Goal: Leave review/rating: Share an evaluation or opinion about a product, service, or content

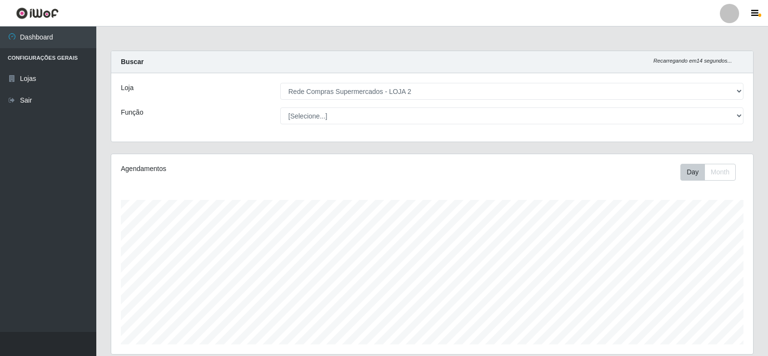
select select "161"
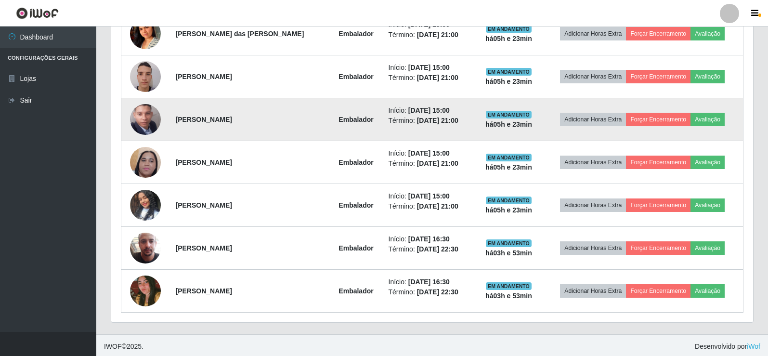
scroll to position [412, 0]
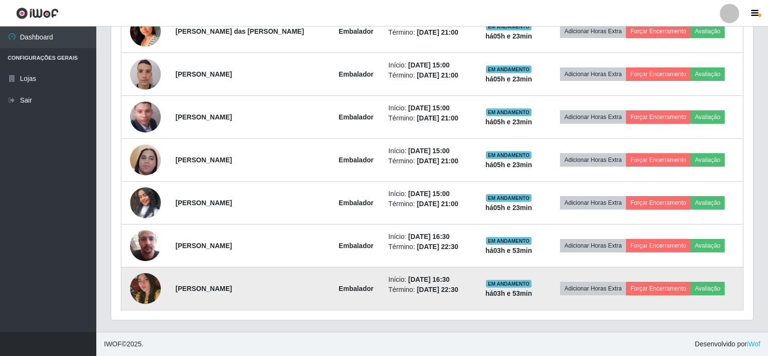
click at [151, 280] on img at bounding box center [145, 288] width 31 height 46
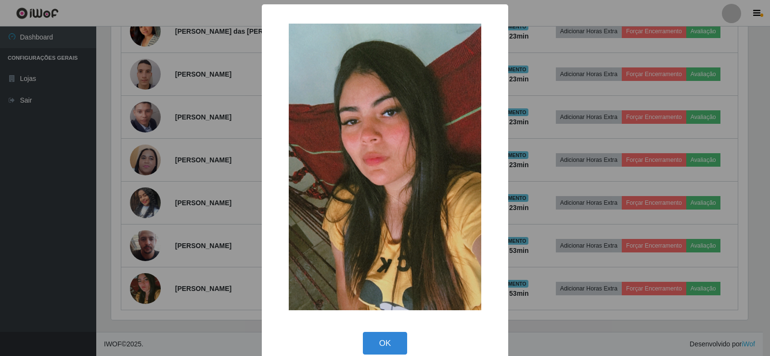
click at [164, 228] on div "× OK Cancel" at bounding box center [385, 178] width 770 height 356
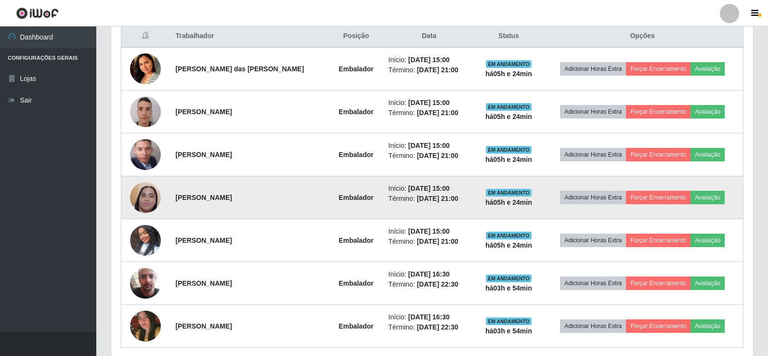
scroll to position [316, 0]
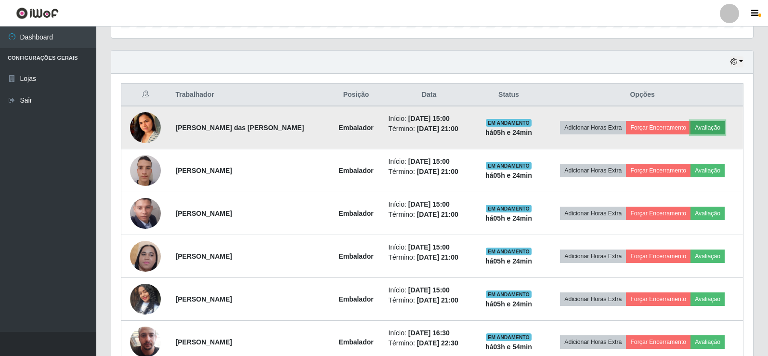
click at [704, 131] on button "Avaliação" at bounding box center [707, 127] width 34 height 13
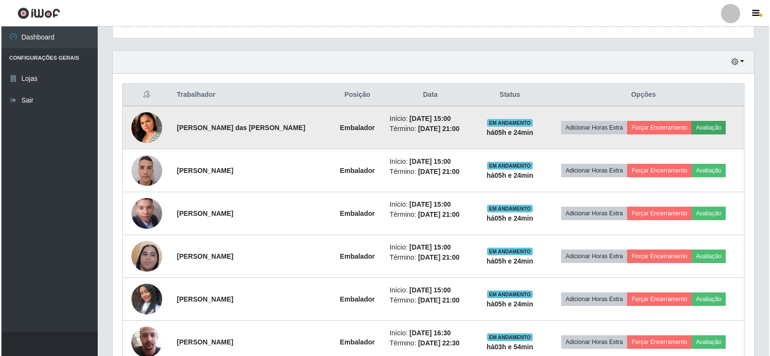
scroll to position [200, 637]
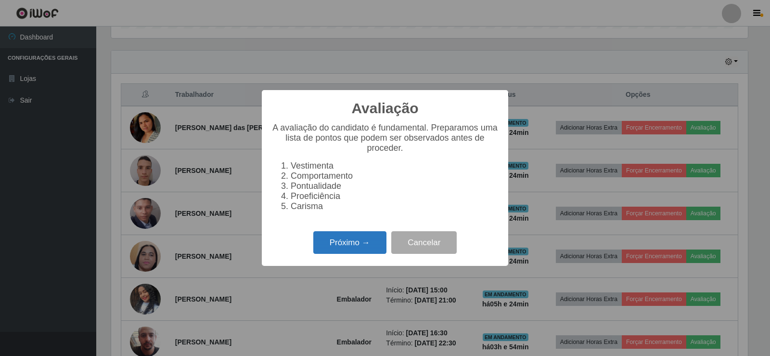
click at [364, 247] on button "Próximo →" at bounding box center [349, 242] width 73 height 23
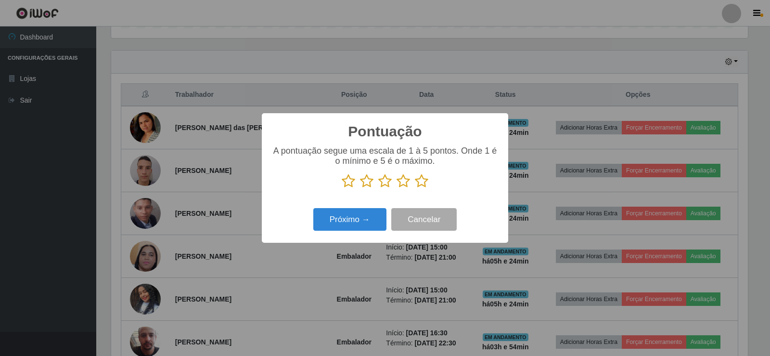
scroll to position [481262, 480825]
click at [423, 180] on icon at bounding box center [421, 181] width 13 height 14
click at [415, 188] on input "radio" at bounding box center [415, 188] width 0 height 0
click at [350, 216] on button "Próximo →" at bounding box center [349, 219] width 73 height 23
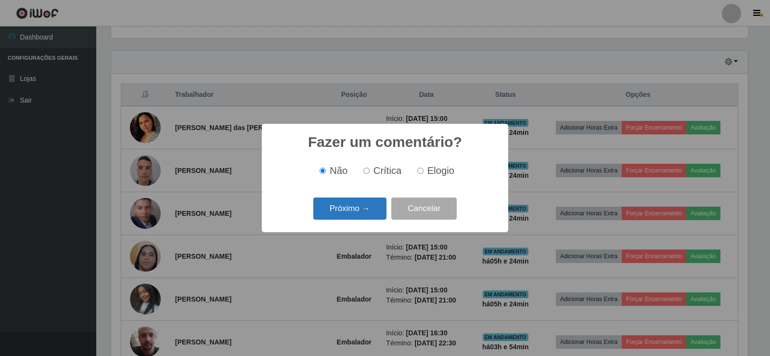
click at [356, 215] on button "Próximo →" at bounding box center [349, 208] width 73 height 23
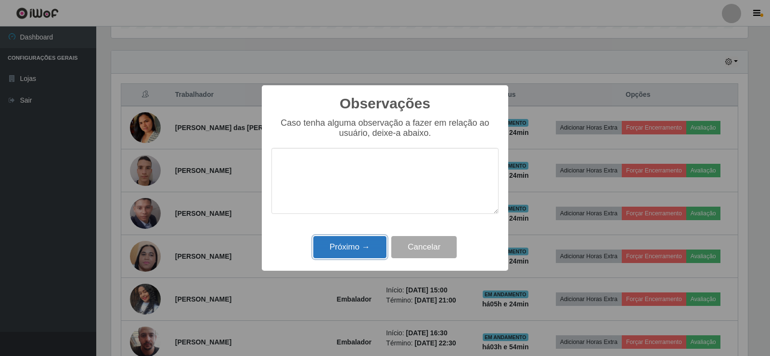
click at [352, 253] on button "Próximo →" at bounding box center [349, 247] width 73 height 23
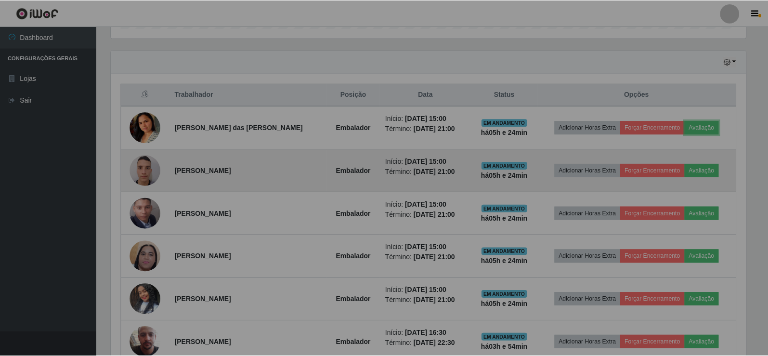
scroll to position [200, 642]
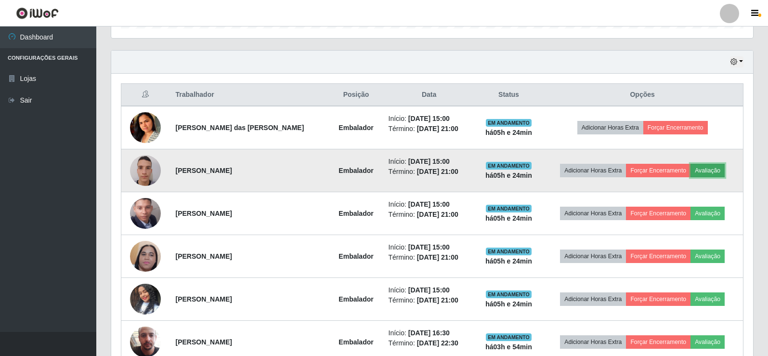
click at [716, 169] on button "Avaliação" at bounding box center [707, 170] width 34 height 13
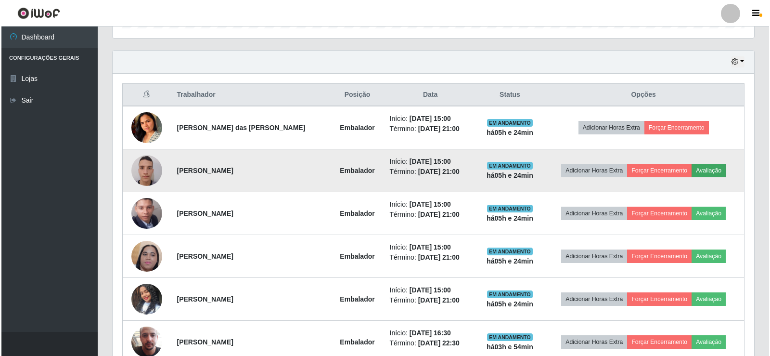
scroll to position [200, 637]
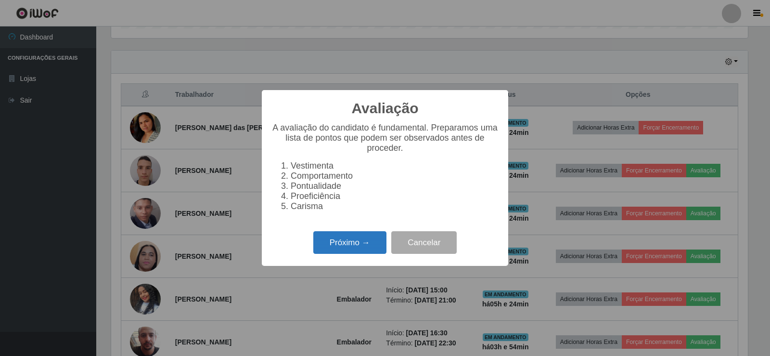
click at [361, 254] on button "Próximo →" at bounding box center [349, 242] width 73 height 23
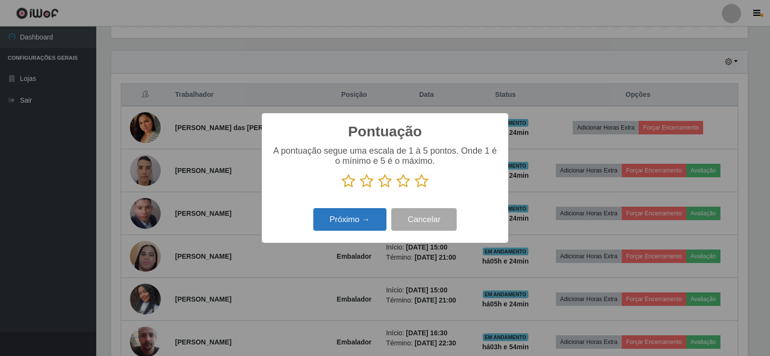
scroll to position [481262, 480825]
click at [424, 185] on icon at bounding box center [421, 181] width 13 height 14
click at [415, 188] on input "radio" at bounding box center [415, 188] width 0 height 0
click at [372, 211] on button "Próximo →" at bounding box center [349, 219] width 73 height 23
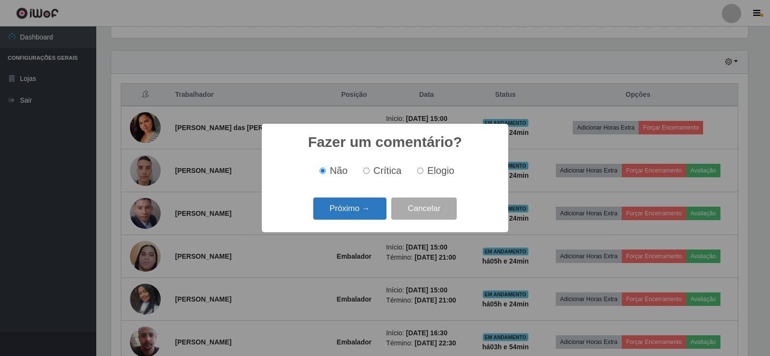
click at [369, 211] on button "Próximo →" at bounding box center [349, 208] width 73 height 23
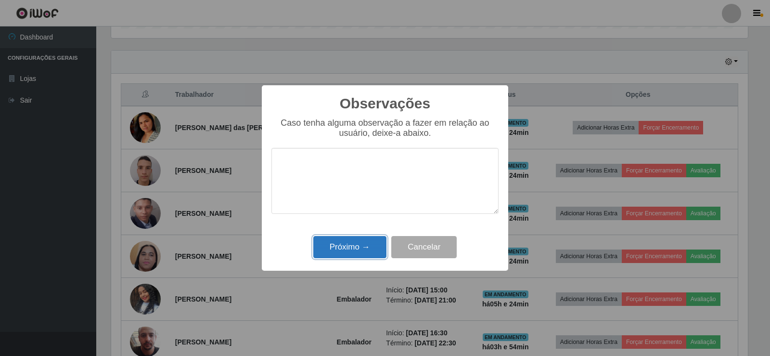
click at [368, 251] on button "Próximo →" at bounding box center [349, 247] width 73 height 23
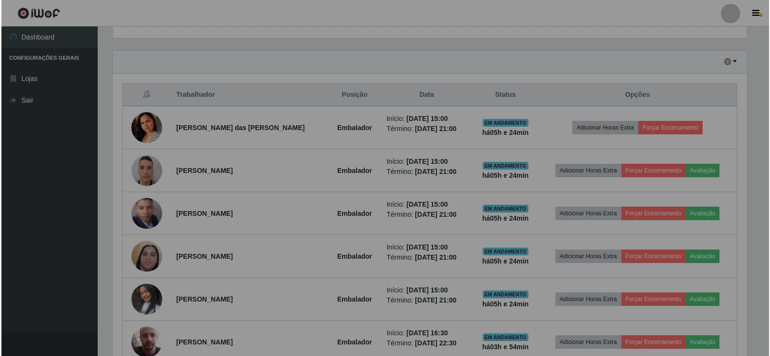
scroll to position [200, 642]
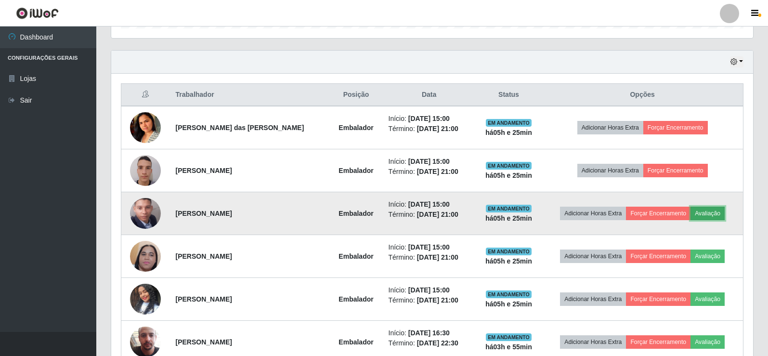
click at [704, 212] on button "Avaliação" at bounding box center [707, 213] width 34 height 13
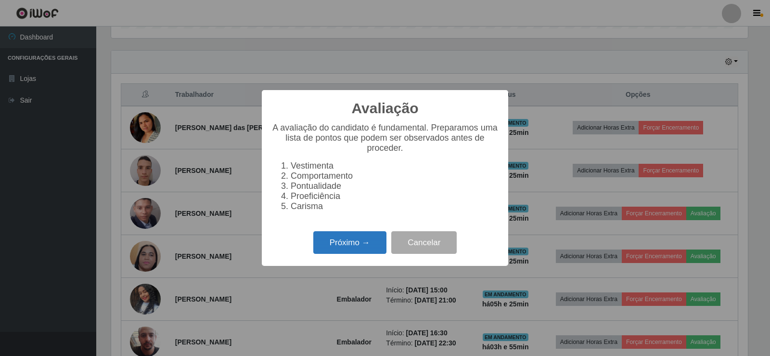
click at [344, 254] on button "Próximo →" at bounding box center [349, 242] width 73 height 23
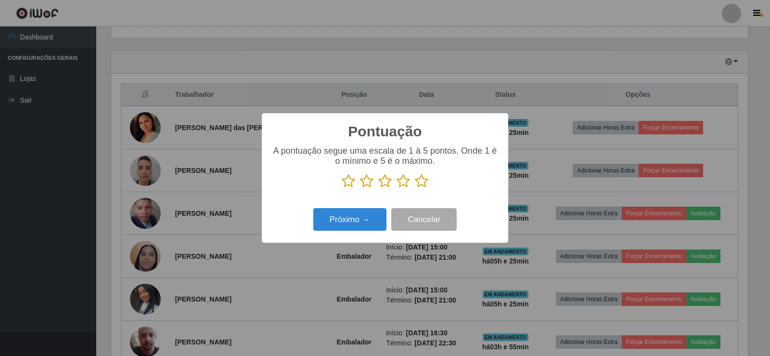
click at [421, 178] on icon at bounding box center [421, 181] width 13 height 14
click at [415, 188] on input "radio" at bounding box center [415, 188] width 0 height 0
click at [368, 217] on button "Próximo →" at bounding box center [349, 219] width 73 height 23
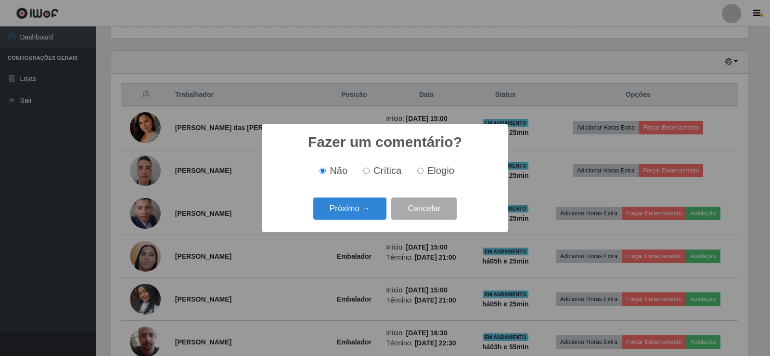
click at [366, 220] on div "Próximo → Cancelar" at bounding box center [385, 208] width 227 height 27
click at [366, 205] on button "Próximo →" at bounding box center [349, 208] width 73 height 23
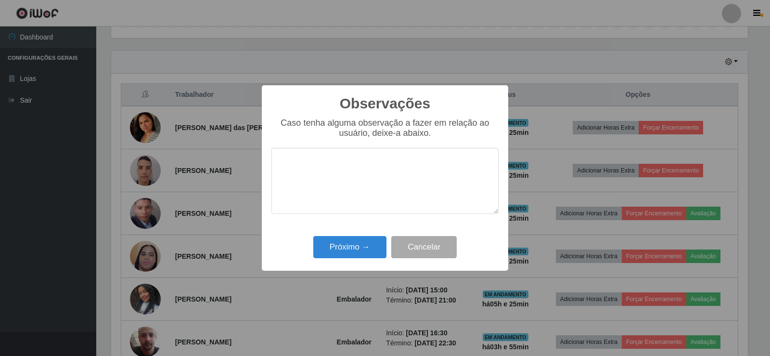
click at [360, 232] on div "Observações × Caso tenha alguma observação a fazer em relação ao usuário, deixe…" at bounding box center [385, 177] width 247 height 185
click at [363, 254] on button "Próximo →" at bounding box center [349, 247] width 73 height 23
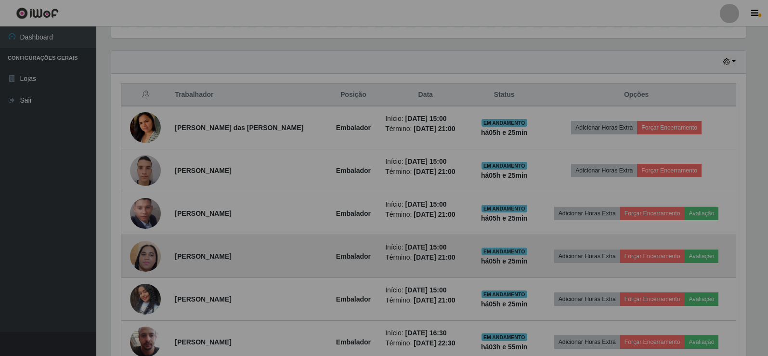
scroll to position [200, 642]
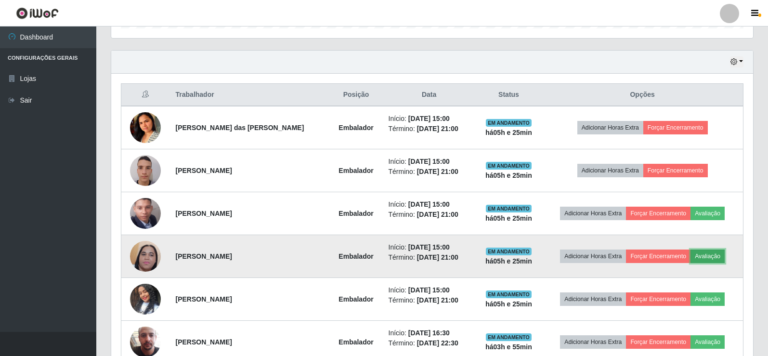
click at [716, 257] on button "Avaliação" at bounding box center [707, 255] width 34 height 13
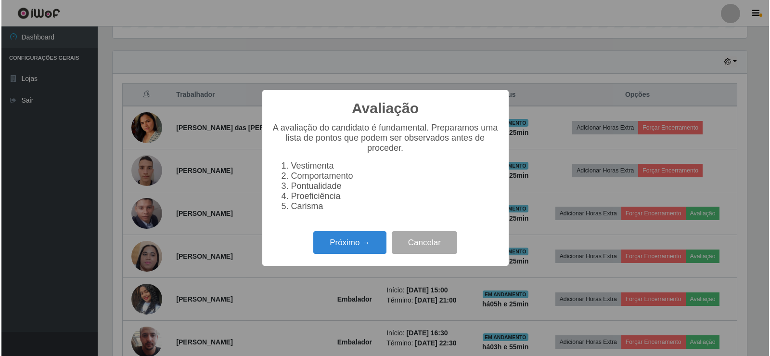
scroll to position [200, 637]
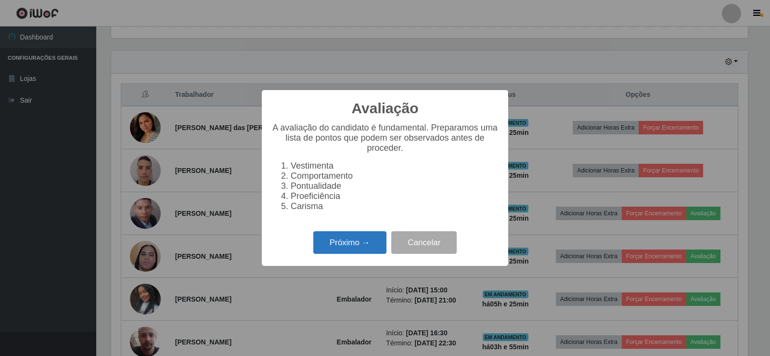
click at [321, 254] on button "Próximo →" at bounding box center [349, 242] width 73 height 23
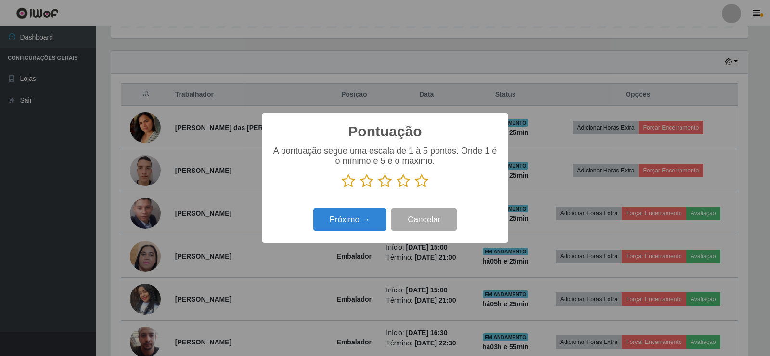
click at [421, 178] on icon at bounding box center [421, 181] width 13 height 14
click at [415, 188] on input "radio" at bounding box center [415, 188] width 0 height 0
click at [352, 219] on button "Próximo →" at bounding box center [349, 219] width 73 height 23
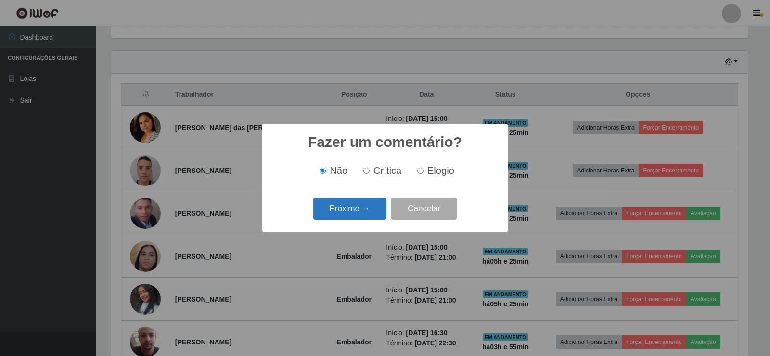
click at [353, 215] on button "Próximo →" at bounding box center [349, 208] width 73 height 23
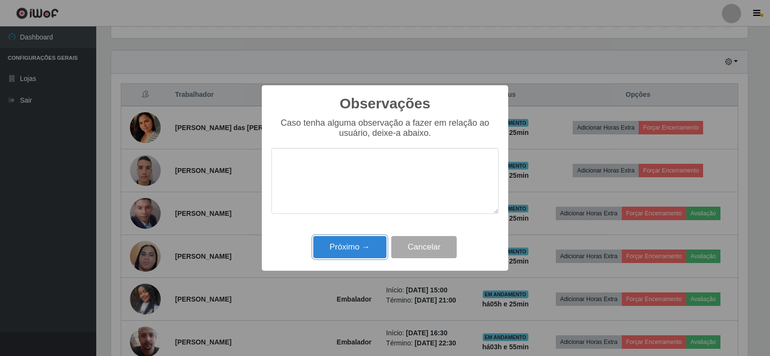
click at [355, 247] on button "Próximo →" at bounding box center [349, 247] width 73 height 23
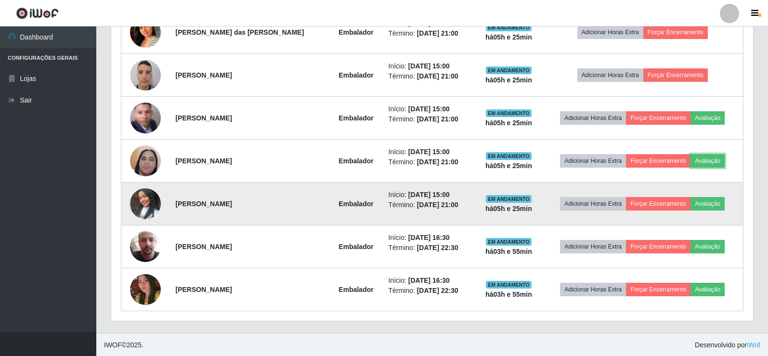
scroll to position [412, 0]
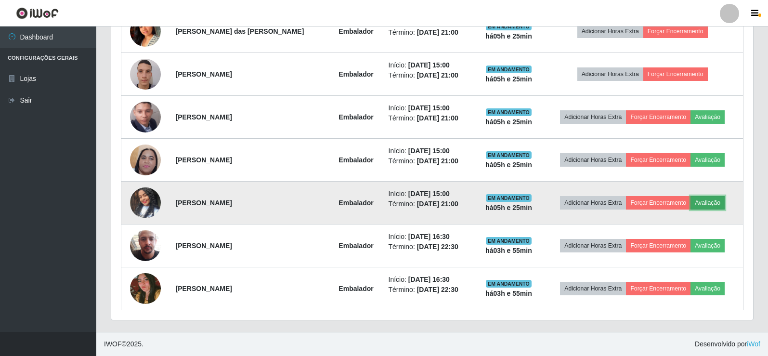
click at [706, 208] on button "Avaliação" at bounding box center [707, 202] width 34 height 13
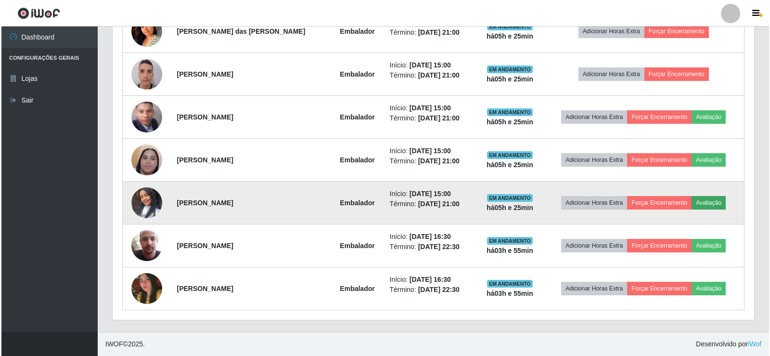
scroll to position [200, 637]
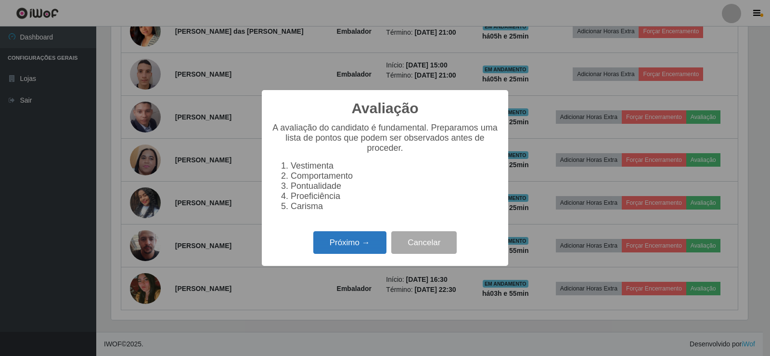
click at [332, 246] on button "Próximo →" at bounding box center [349, 242] width 73 height 23
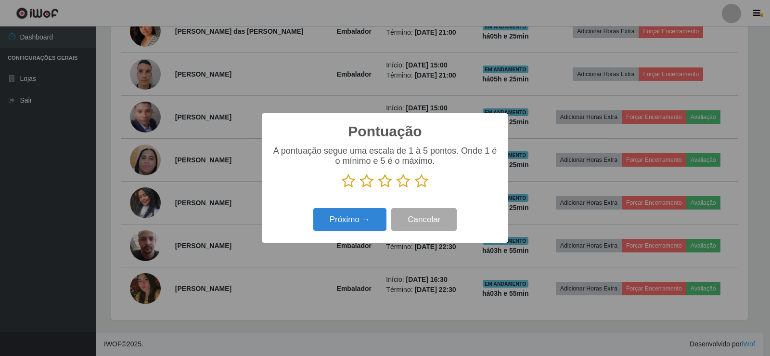
scroll to position [481262, 480825]
click at [424, 186] on icon at bounding box center [421, 181] width 13 height 14
click at [415, 188] on input "radio" at bounding box center [415, 188] width 0 height 0
click at [338, 223] on button "Próximo →" at bounding box center [349, 219] width 73 height 23
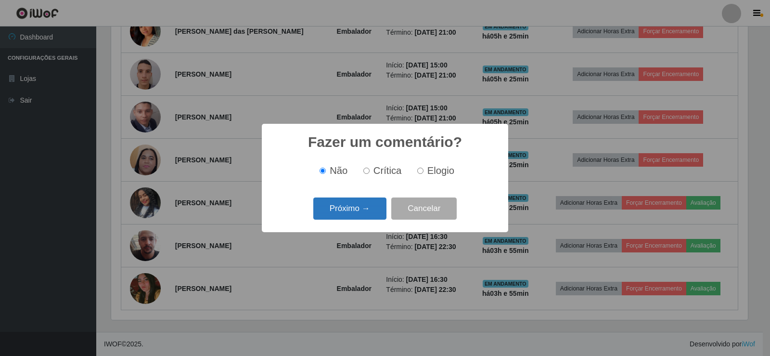
click at [351, 206] on button "Próximo →" at bounding box center [349, 208] width 73 height 23
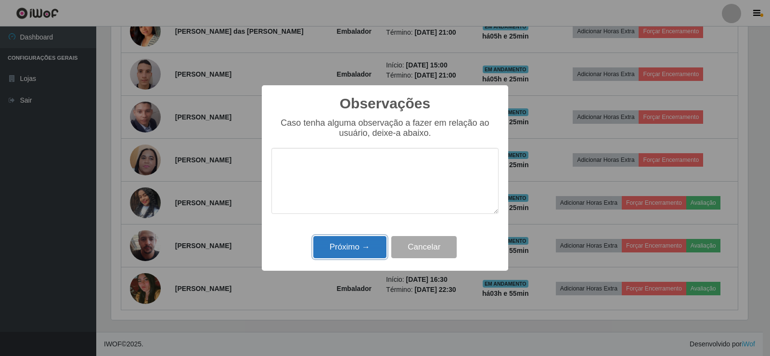
click at [357, 242] on button "Próximo →" at bounding box center [349, 247] width 73 height 23
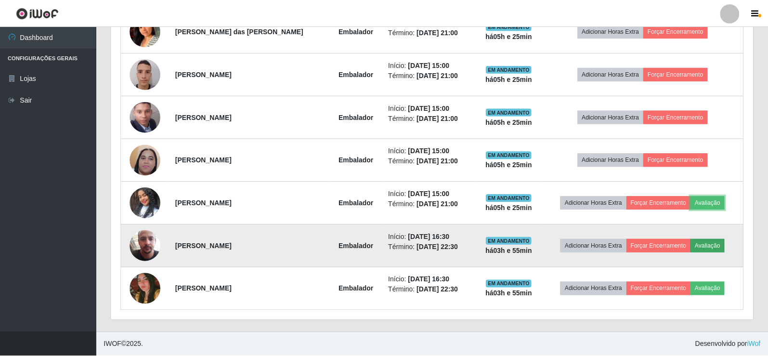
scroll to position [200, 642]
click at [712, 247] on button "Avaliação" at bounding box center [707, 245] width 34 height 13
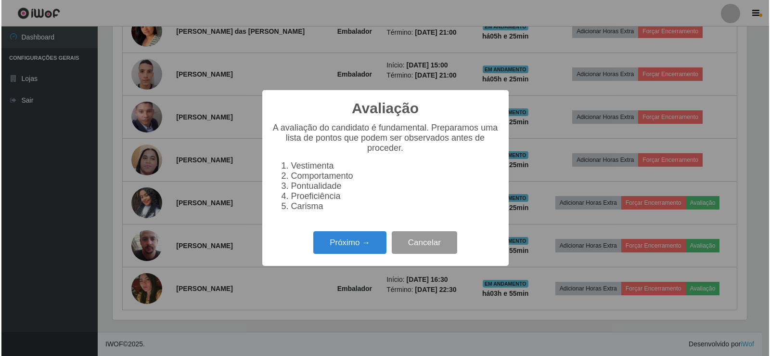
scroll to position [200, 637]
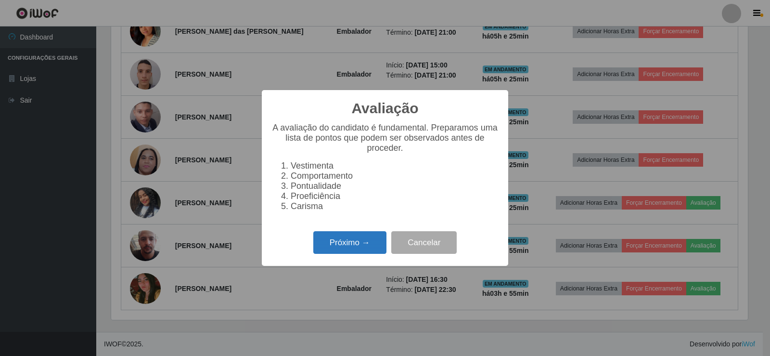
click at [381, 247] on button "Próximo →" at bounding box center [349, 242] width 73 height 23
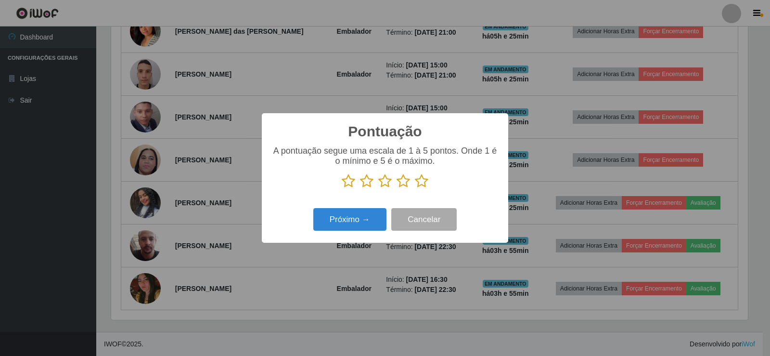
scroll to position [481262, 480825]
click at [421, 188] on icon at bounding box center [421, 181] width 13 height 14
click at [415, 188] on input "radio" at bounding box center [415, 188] width 0 height 0
click at [357, 215] on button "Próximo →" at bounding box center [349, 219] width 73 height 23
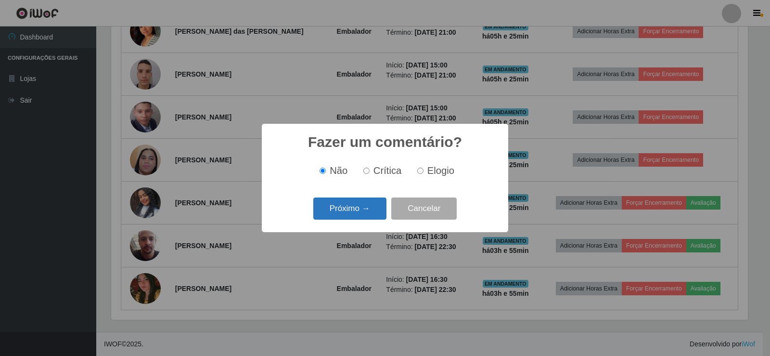
click at [357, 210] on button "Próximo →" at bounding box center [349, 208] width 73 height 23
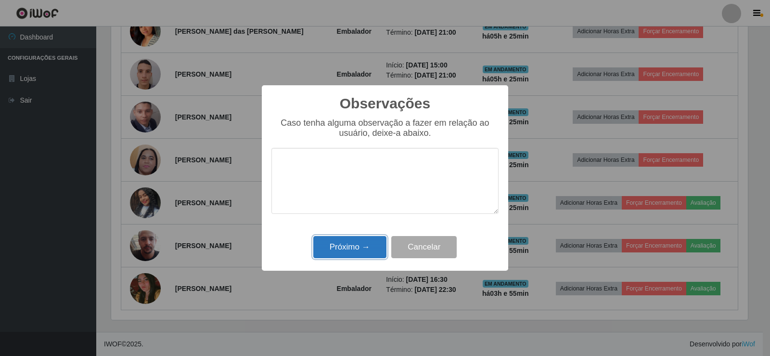
click at [363, 242] on button "Próximo →" at bounding box center [349, 247] width 73 height 23
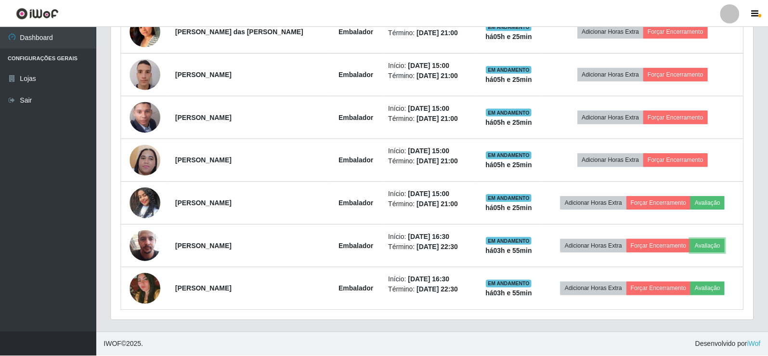
scroll to position [200, 642]
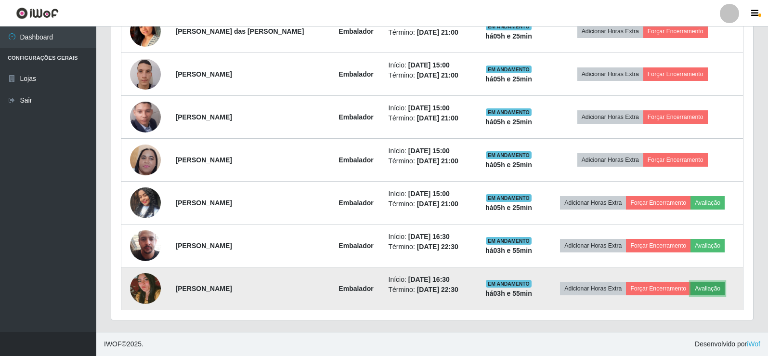
click at [708, 284] on button "Avaliação" at bounding box center [707, 288] width 34 height 13
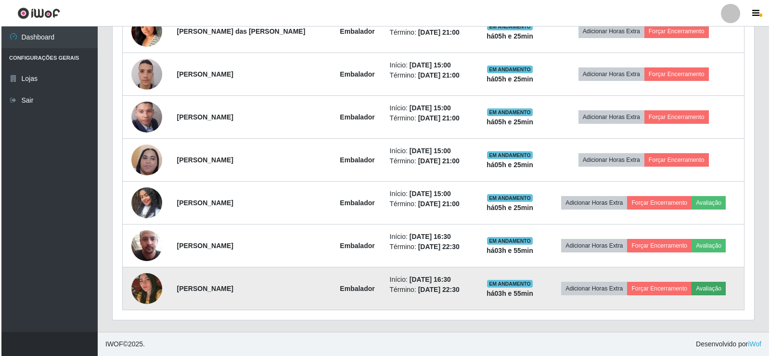
scroll to position [200, 637]
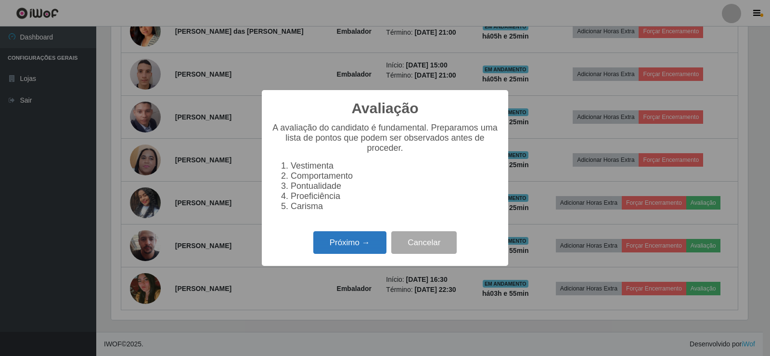
click at [361, 246] on button "Próximo →" at bounding box center [349, 242] width 73 height 23
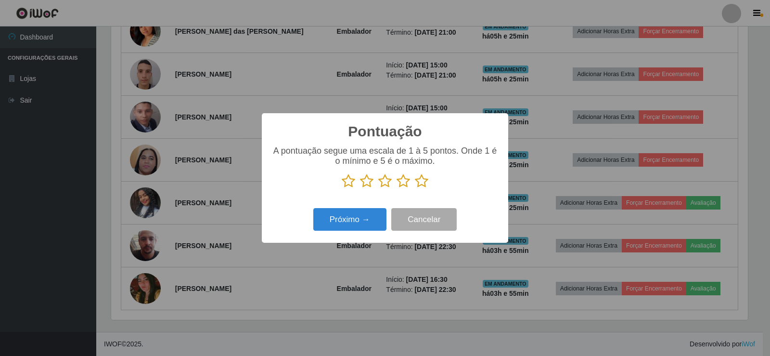
scroll to position [481262, 480825]
click at [428, 180] on icon at bounding box center [421, 181] width 13 height 14
click at [415, 188] on input "radio" at bounding box center [415, 188] width 0 height 0
click at [361, 219] on button "Próximo →" at bounding box center [349, 219] width 73 height 23
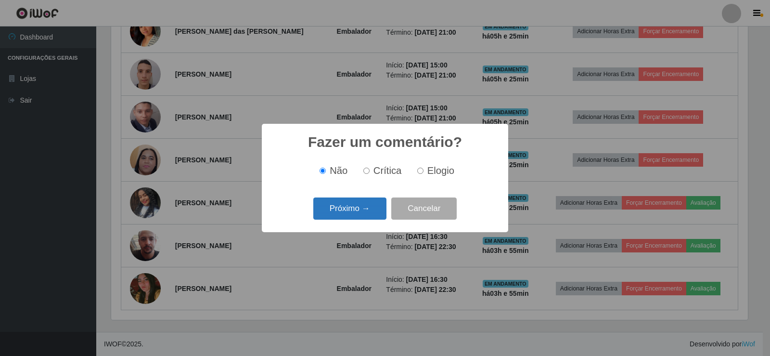
click at [362, 208] on button "Próximo →" at bounding box center [349, 208] width 73 height 23
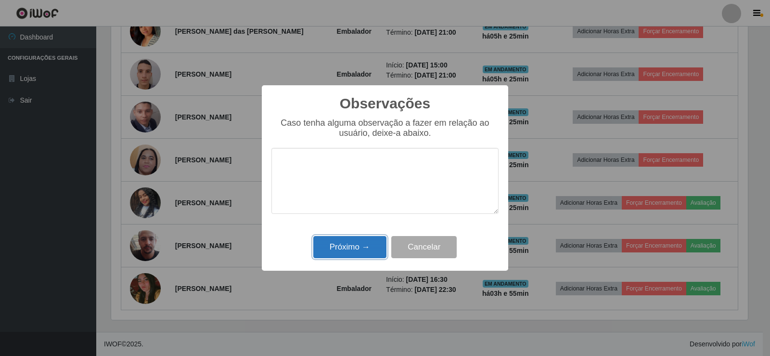
click at [363, 246] on button "Próximo →" at bounding box center [349, 247] width 73 height 23
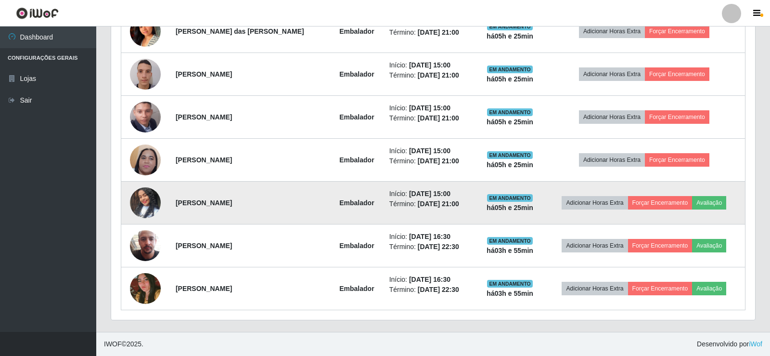
scroll to position [200, 642]
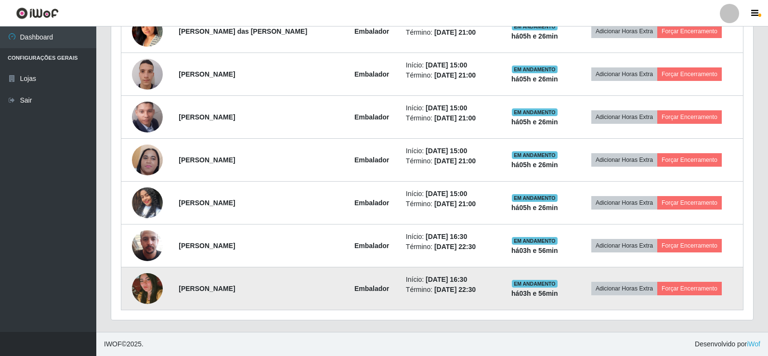
click at [138, 286] on img at bounding box center [147, 288] width 31 height 46
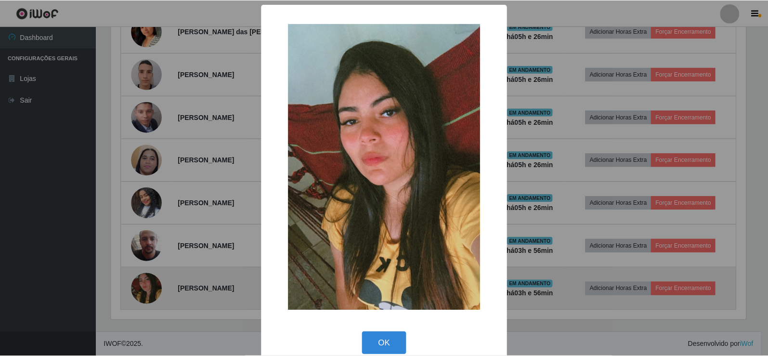
scroll to position [200, 637]
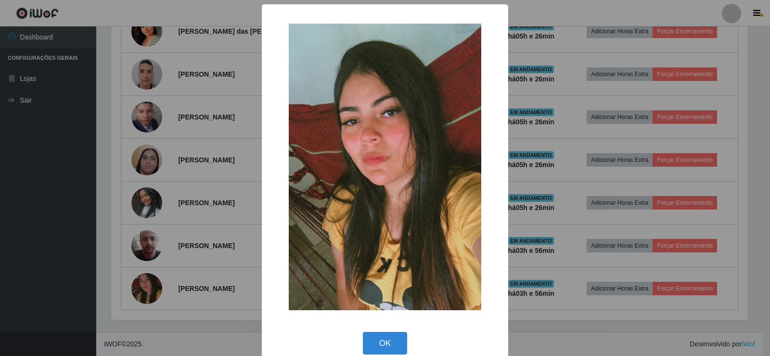
click at [187, 226] on div "× OK Cancel" at bounding box center [385, 178] width 770 height 356
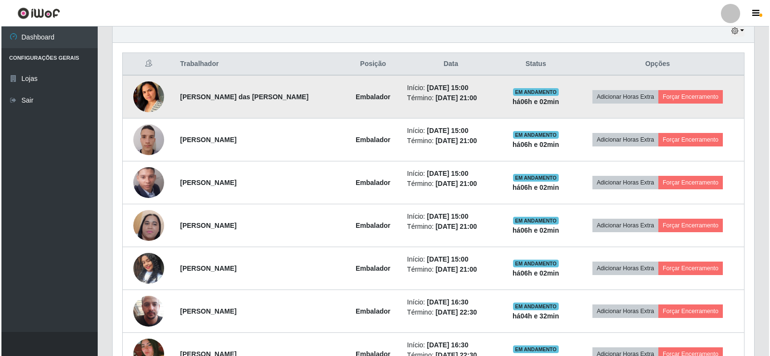
scroll to position [364, 0]
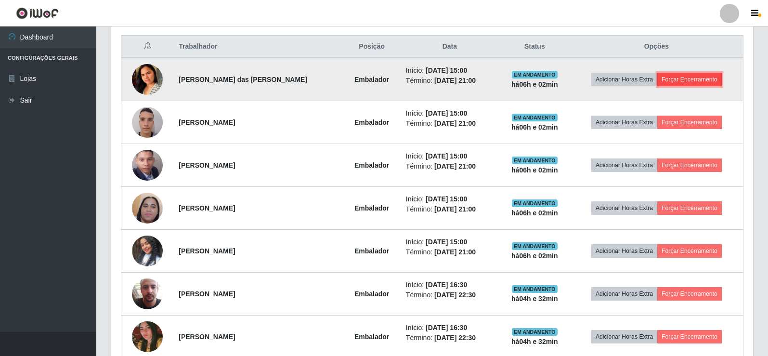
click at [672, 73] on button "Forçar Encerramento" at bounding box center [689, 79] width 65 height 13
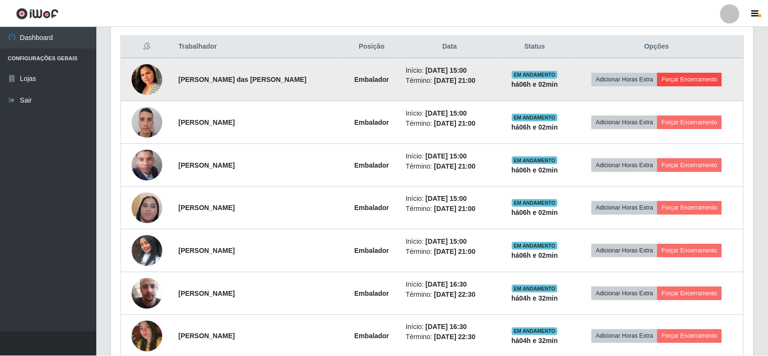
scroll to position [200, 637]
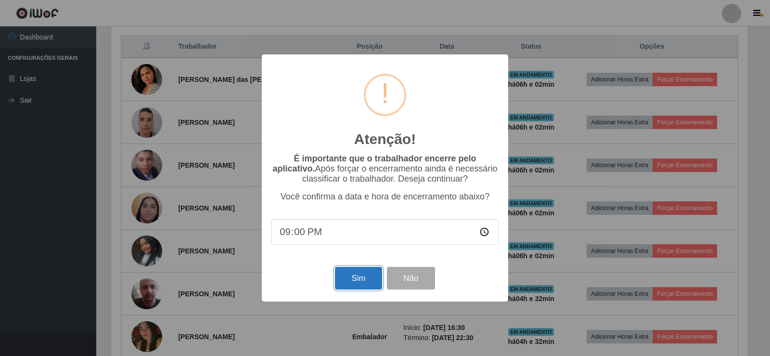
click at [350, 281] on button "Sim" at bounding box center [358, 278] width 47 height 23
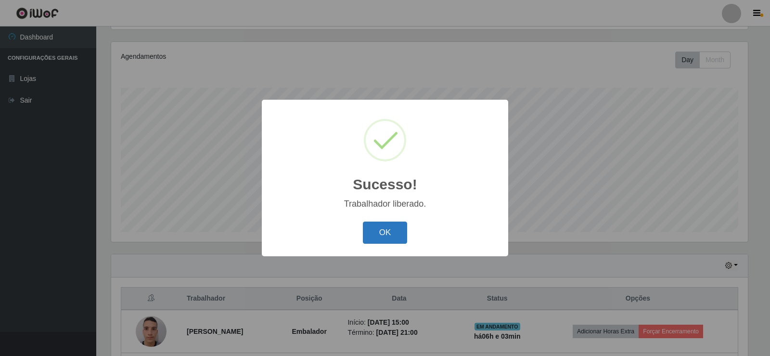
click at [398, 234] on button "OK" at bounding box center [385, 232] width 45 height 23
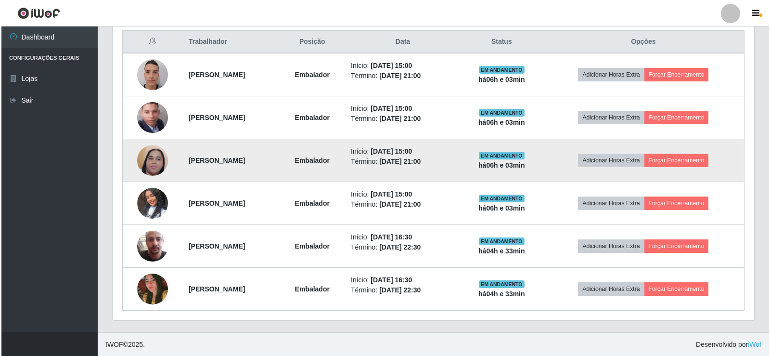
scroll to position [369, 0]
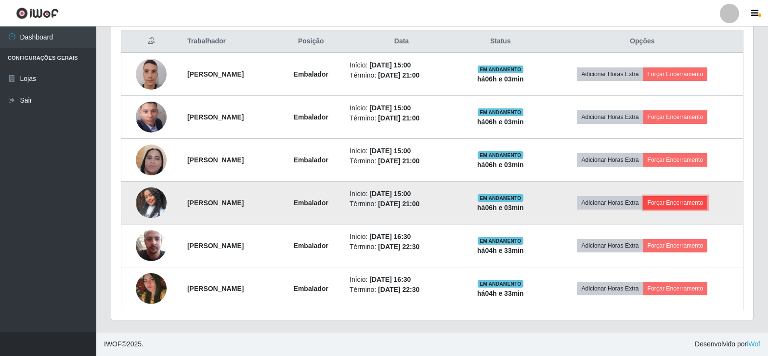
click at [679, 203] on button "Forçar Encerramento" at bounding box center [675, 202] width 65 height 13
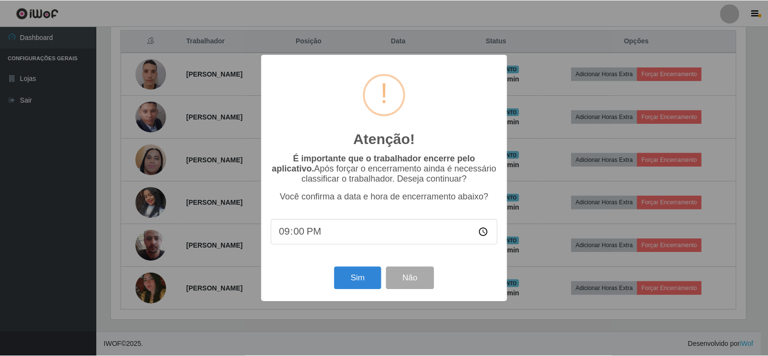
scroll to position [200, 637]
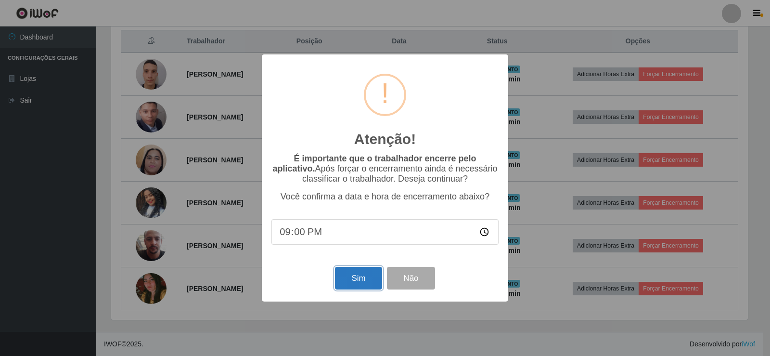
click at [364, 287] on button "Sim" at bounding box center [358, 278] width 47 height 23
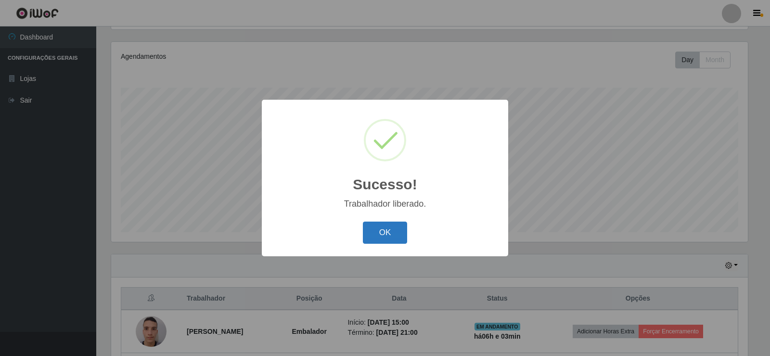
click at [386, 233] on button "OK" at bounding box center [385, 232] width 45 height 23
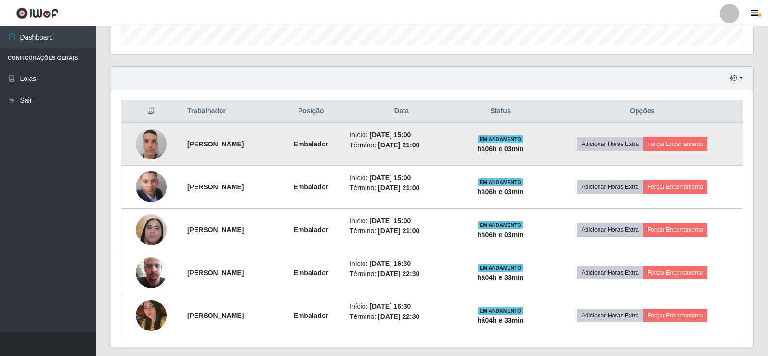
scroll to position [305, 0]
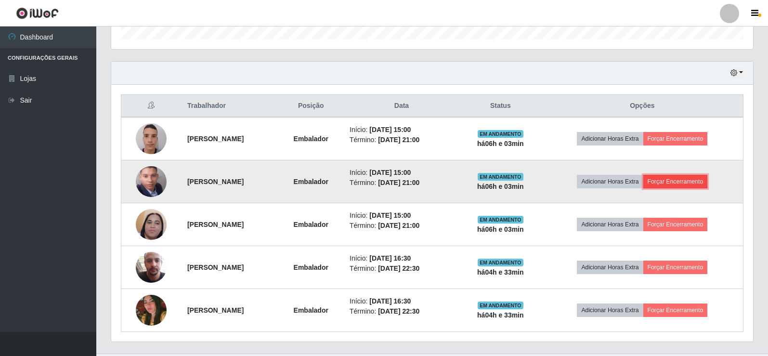
click at [696, 185] on button "Forçar Encerramento" at bounding box center [675, 181] width 65 height 13
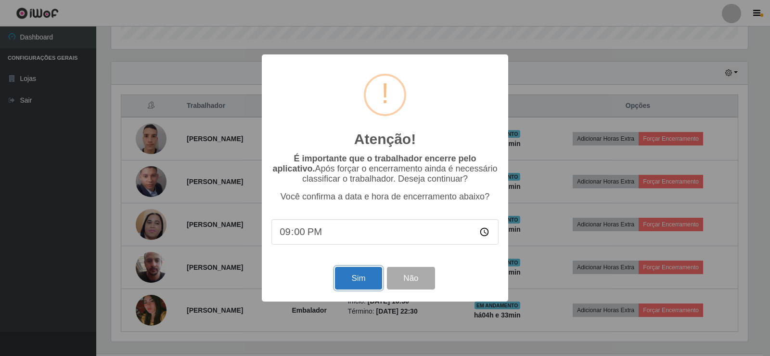
click at [359, 278] on button "Sim" at bounding box center [358, 278] width 47 height 23
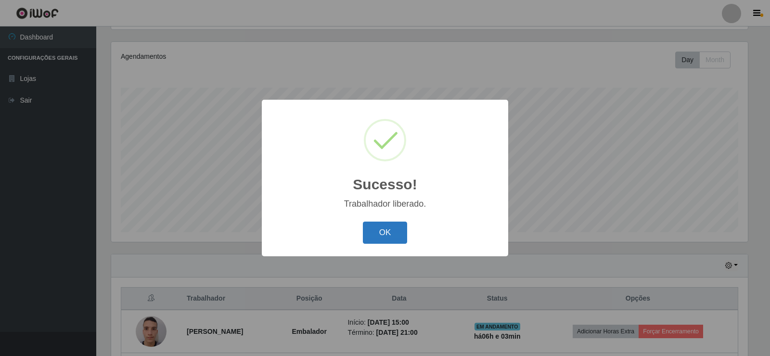
click at [384, 239] on button "OK" at bounding box center [385, 232] width 45 height 23
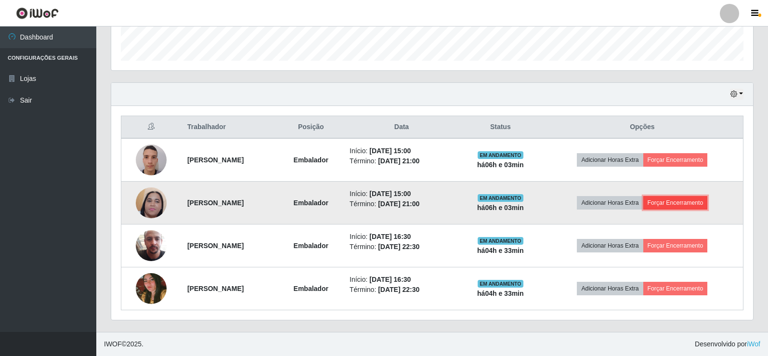
click at [683, 203] on button "Forçar Encerramento" at bounding box center [675, 202] width 65 height 13
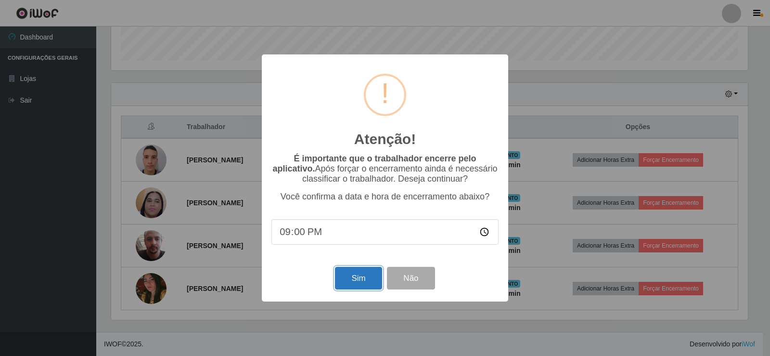
click at [363, 280] on button "Sim" at bounding box center [358, 278] width 47 height 23
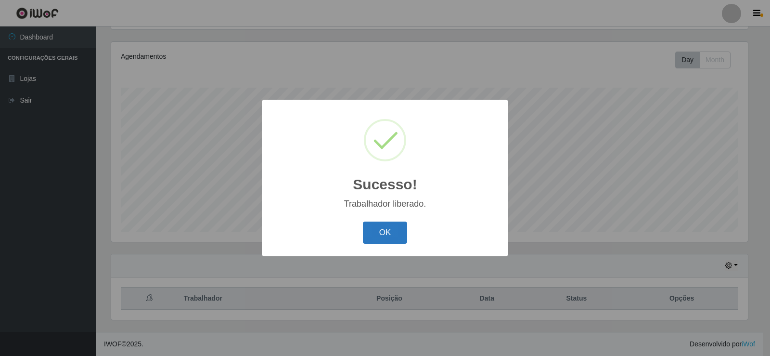
click at [395, 222] on button "OK" at bounding box center [385, 232] width 45 height 23
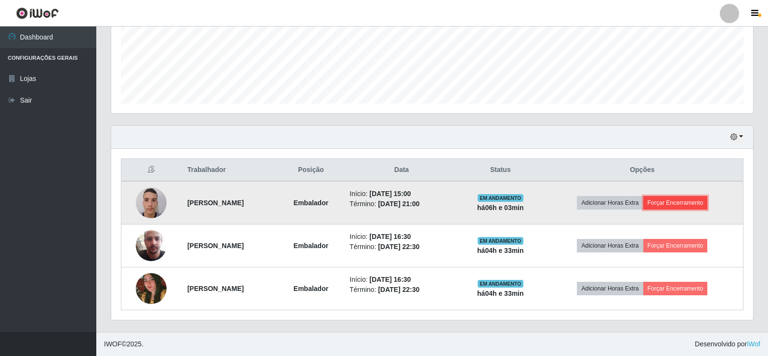
click at [677, 203] on button "Forçar Encerramento" at bounding box center [675, 202] width 65 height 13
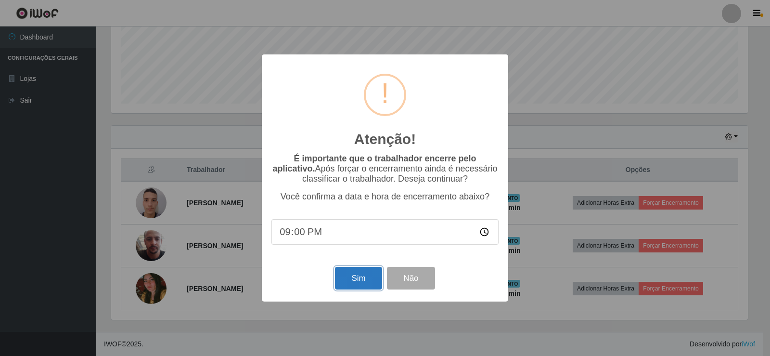
click at [368, 277] on button "Sim" at bounding box center [358, 278] width 47 height 23
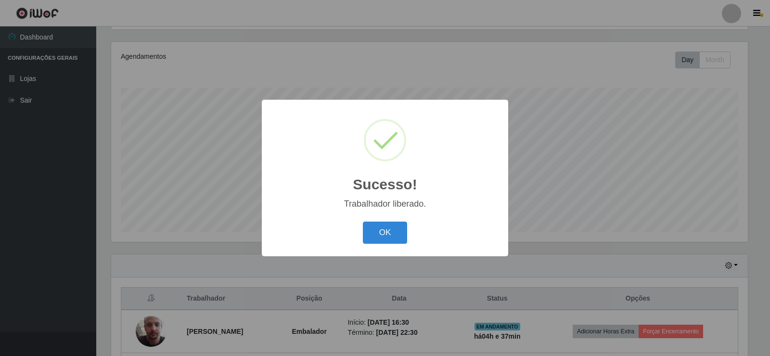
click at [396, 220] on div "OK Cancel" at bounding box center [385, 232] width 227 height 27
click at [397, 224] on button "OK" at bounding box center [385, 232] width 45 height 23
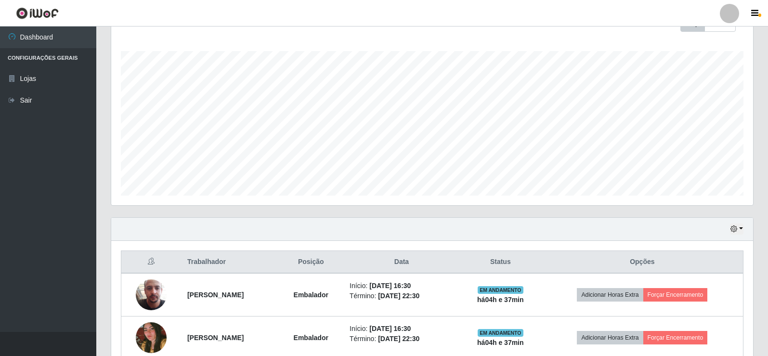
scroll to position [198, 0]
